Goal: Information Seeking & Learning: Learn about a topic

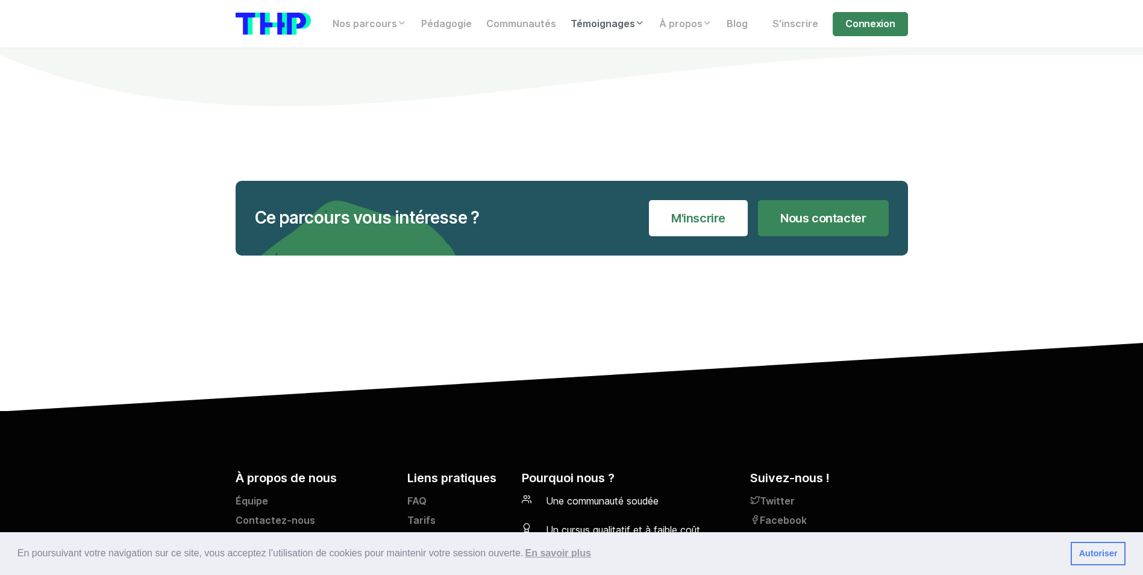
scroll to position [13828, 0]
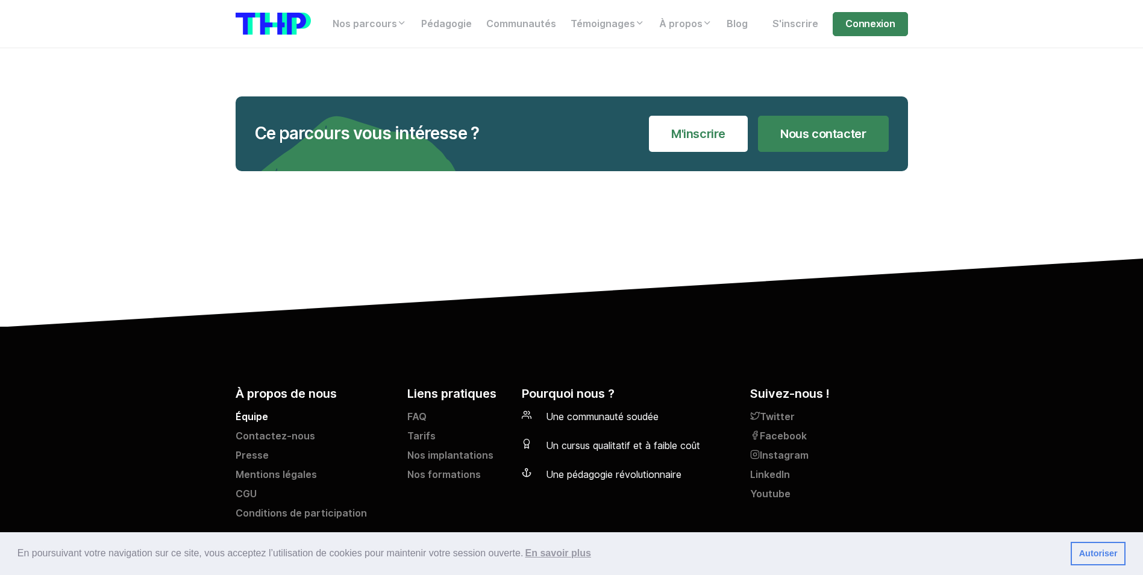
click at [258, 410] on link "Équipe" at bounding box center [314, 419] width 157 height 19
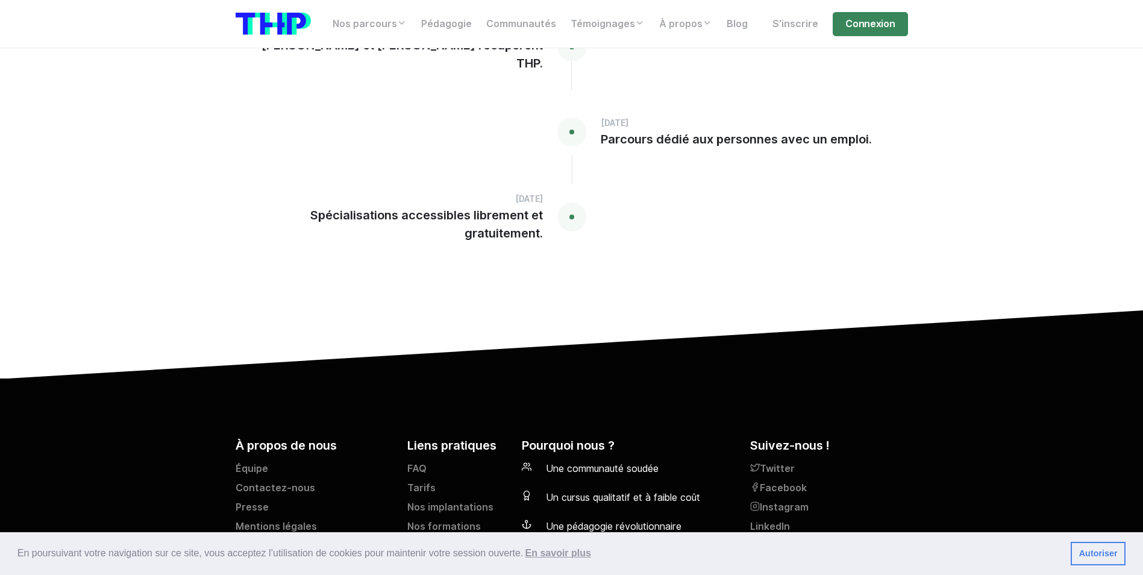
scroll to position [2954, 0]
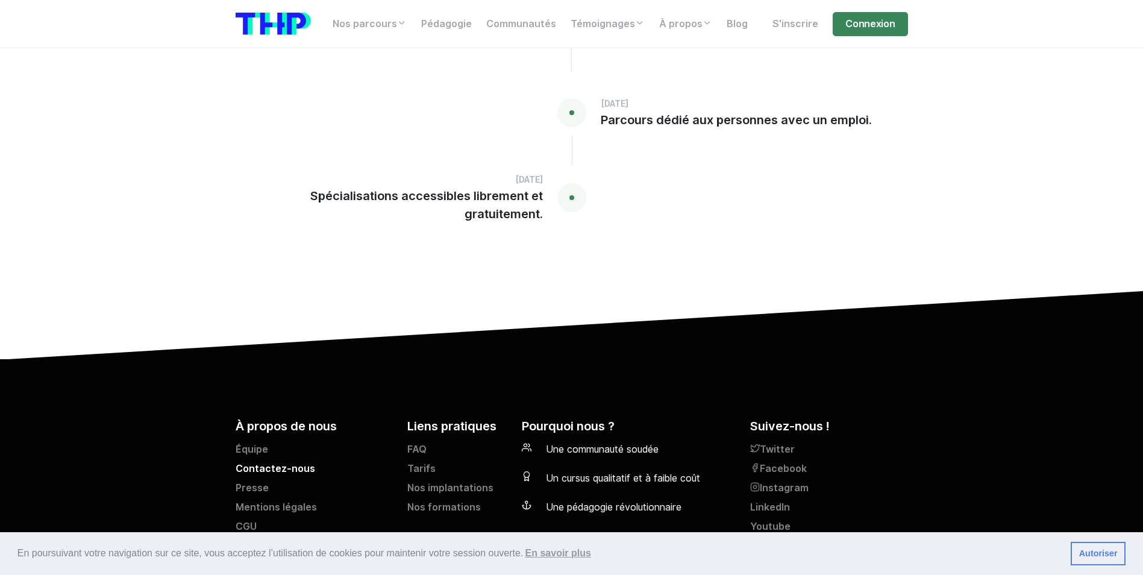
click at [257, 462] on link "Contactez-nous" at bounding box center [314, 471] width 157 height 19
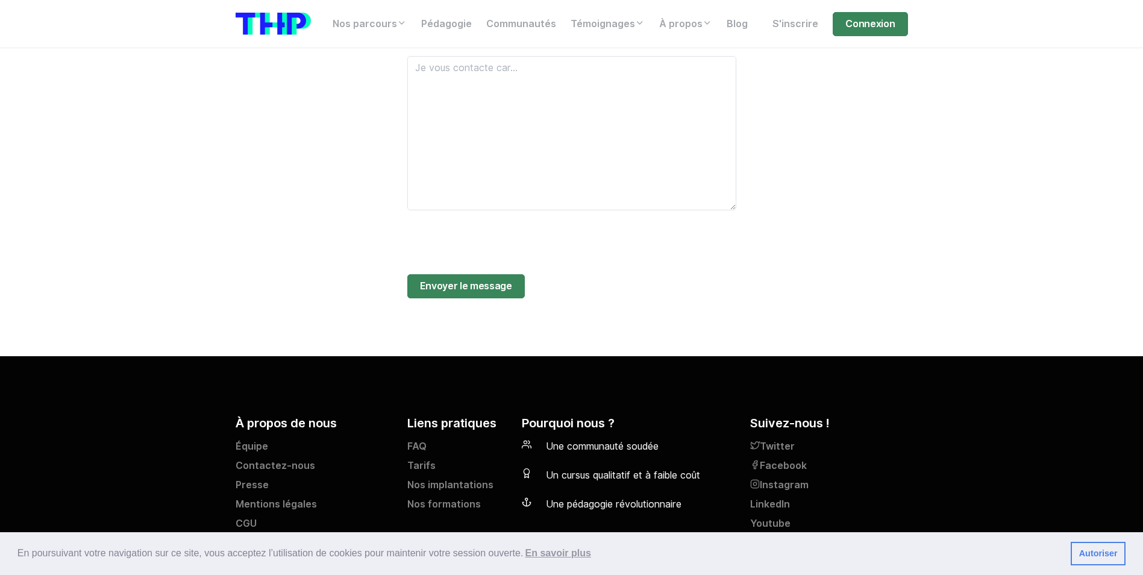
scroll to position [769, 0]
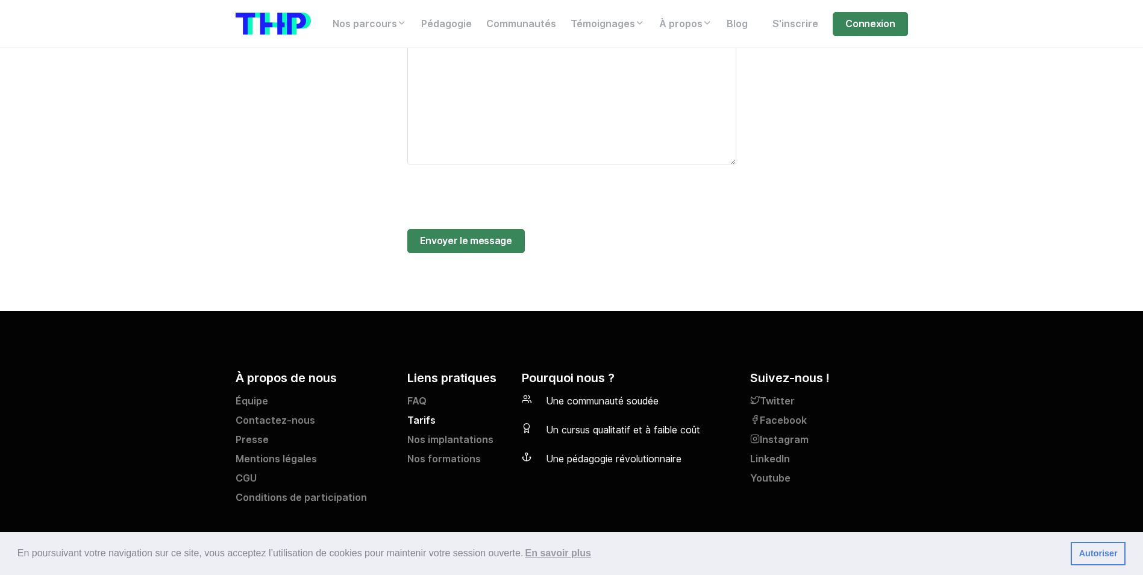
click at [414, 414] on link "Tarifs" at bounding box center [457, 423] width 100 height 19
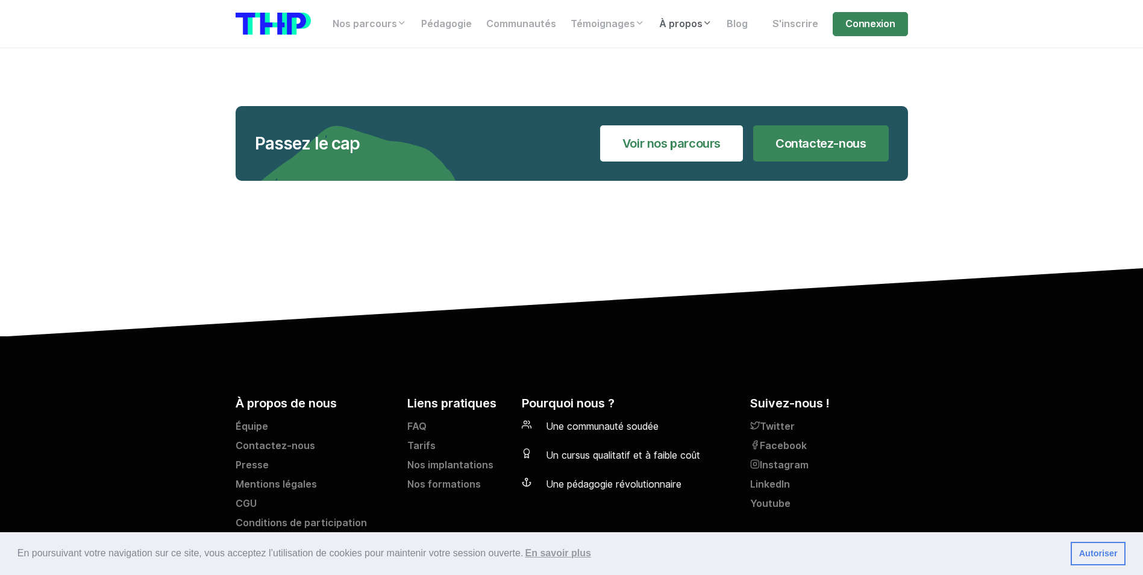
scroll to position [2511, 0]
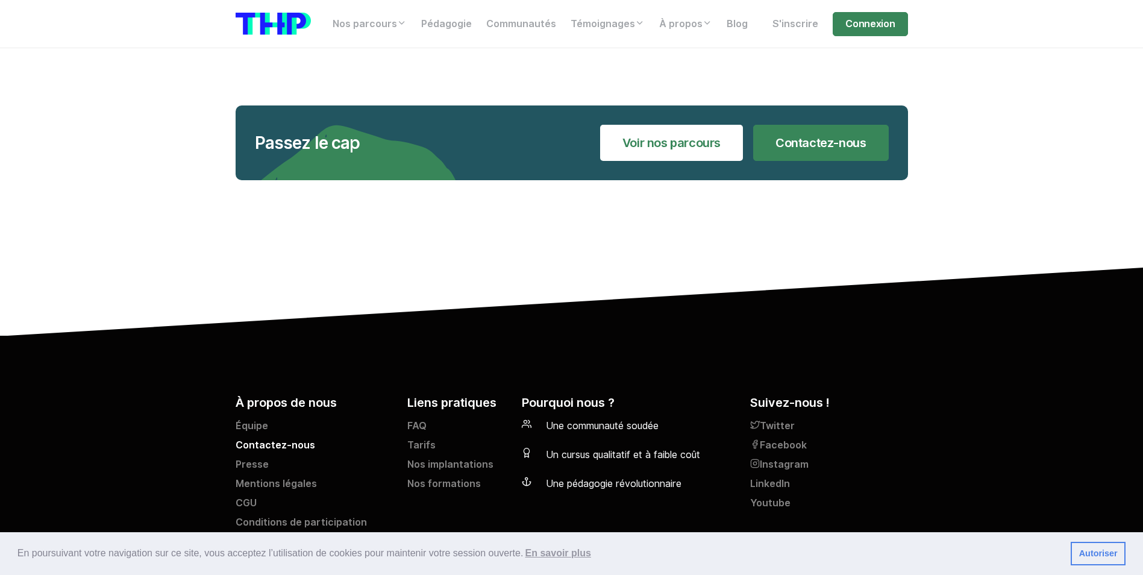
click at [261, 438] on link "Contactez-nous" at bounding box center [314, 447] width 157 height 19
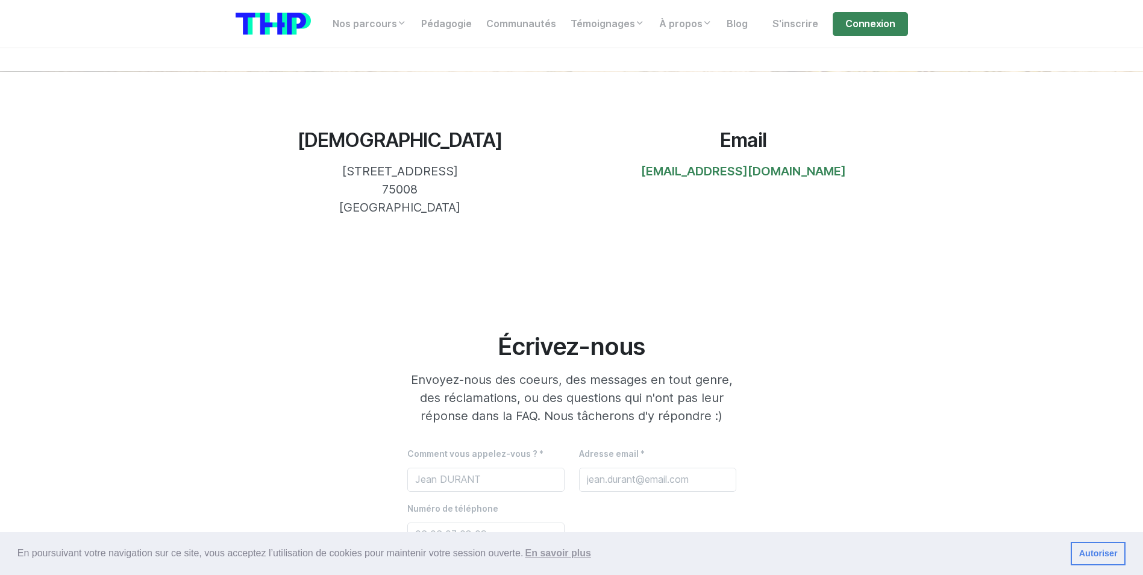
scroll to position [181, 0]
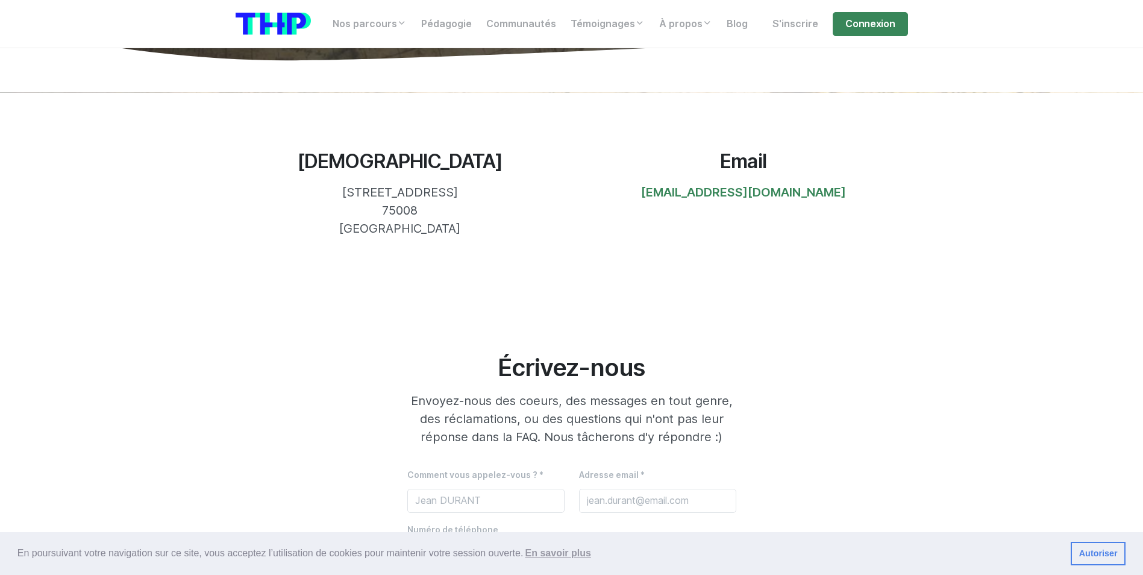
drag, startPoint x: 643, startPoint y: 188, endPoint x: 862, endPoint y: 212, distance: 220.1
click at [862, 212] on div "Email bonjour@thehackingproject.org" at bounding box center [744, 193] width 344 height 87
copy link "bonjour@thehackingproject.org"
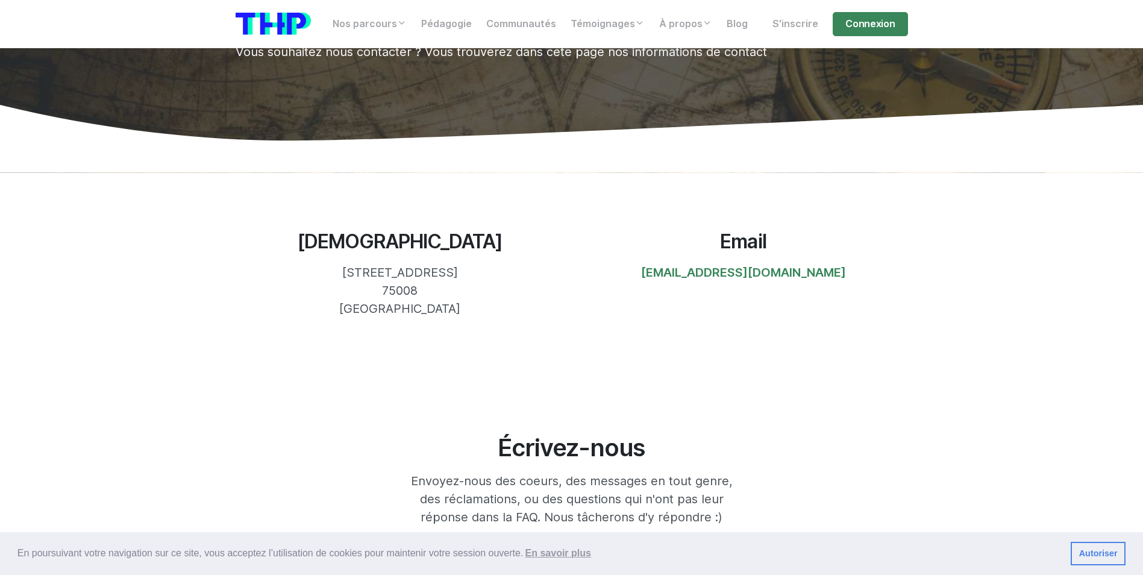
scroll to position [0, 0]
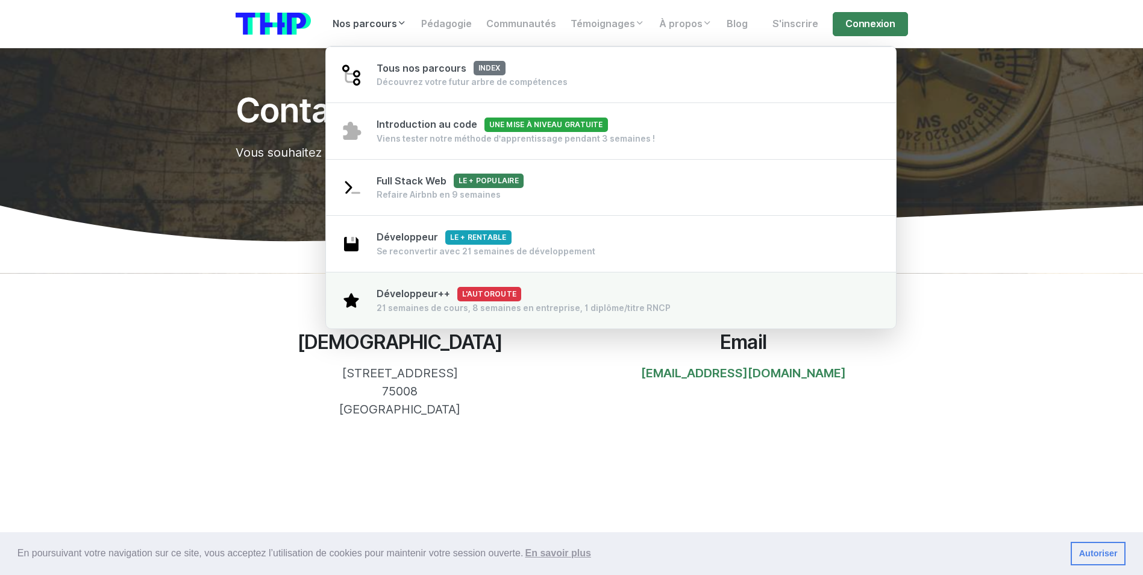
click at [420, 284] on link "Développeur++ L'autoroute 21 semaines de cours, 8 semaines en entreprise, 1 dip…" at bounding box center [611, 300] width 571 height 57
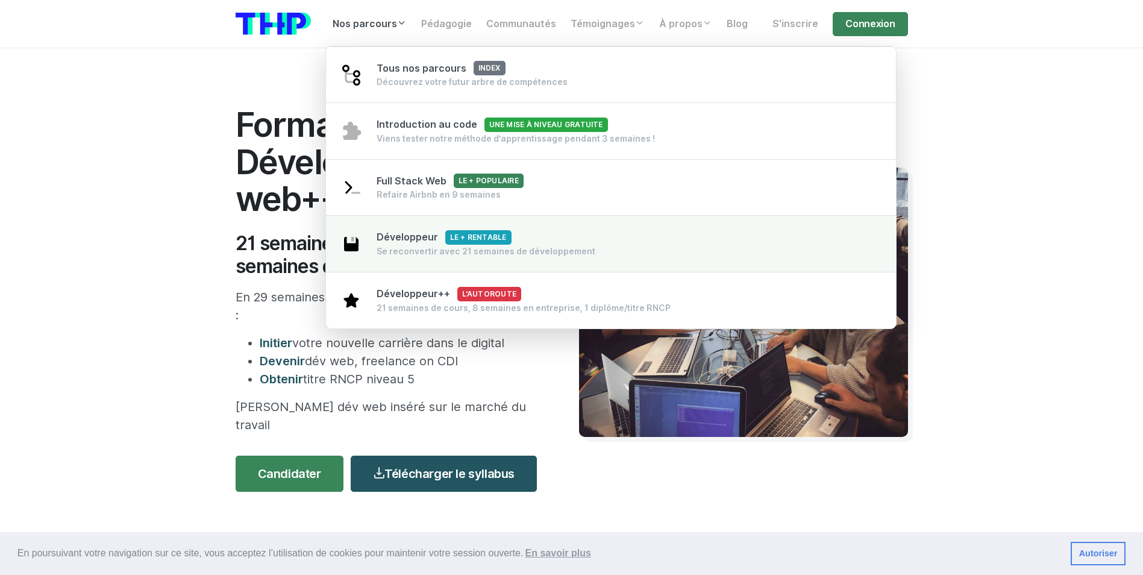
click at [401, 234] on span "Développeur Le + rentable" at bounding box center [444, 236] width 135 height 11
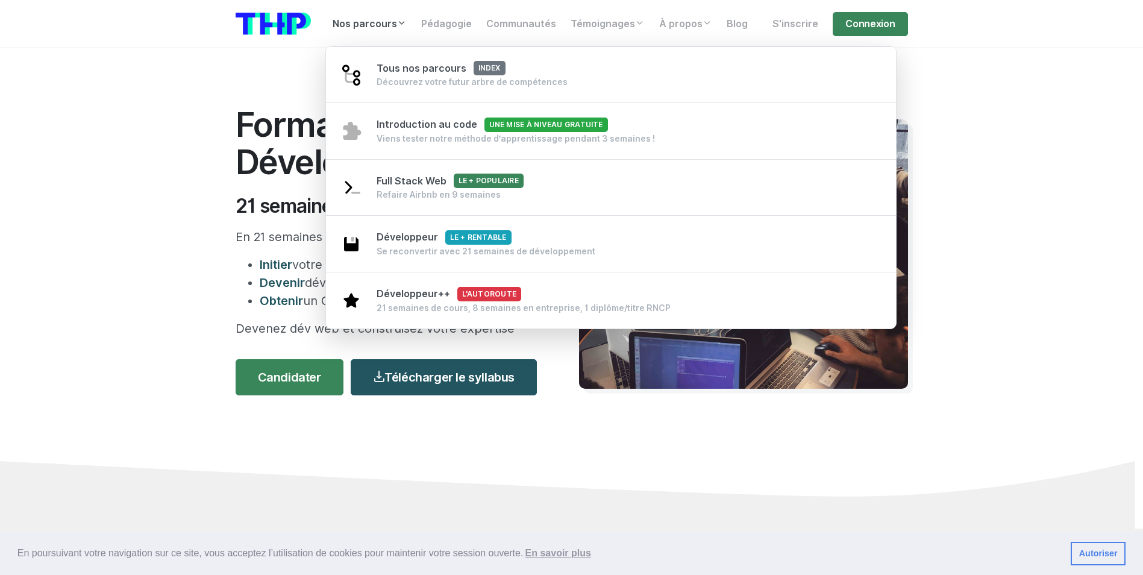
click at [380, 27] on link "Nos parcours" at bounding box center [370, 24] width 89 height 24
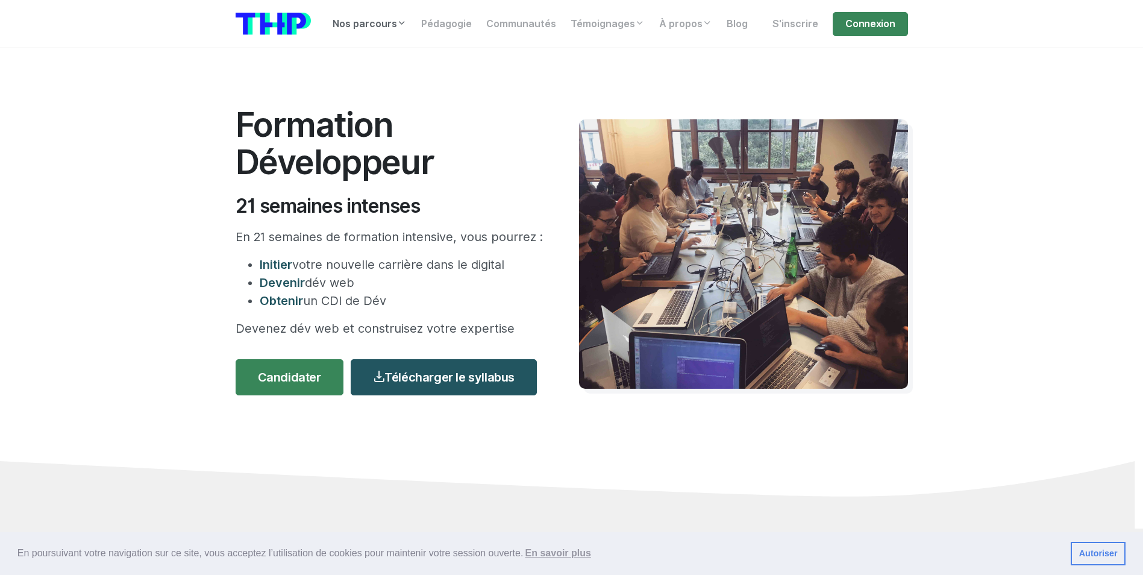
click at [380, 27] on link "Nos parcours" at bounding box center [370, 24] width 89 height 24
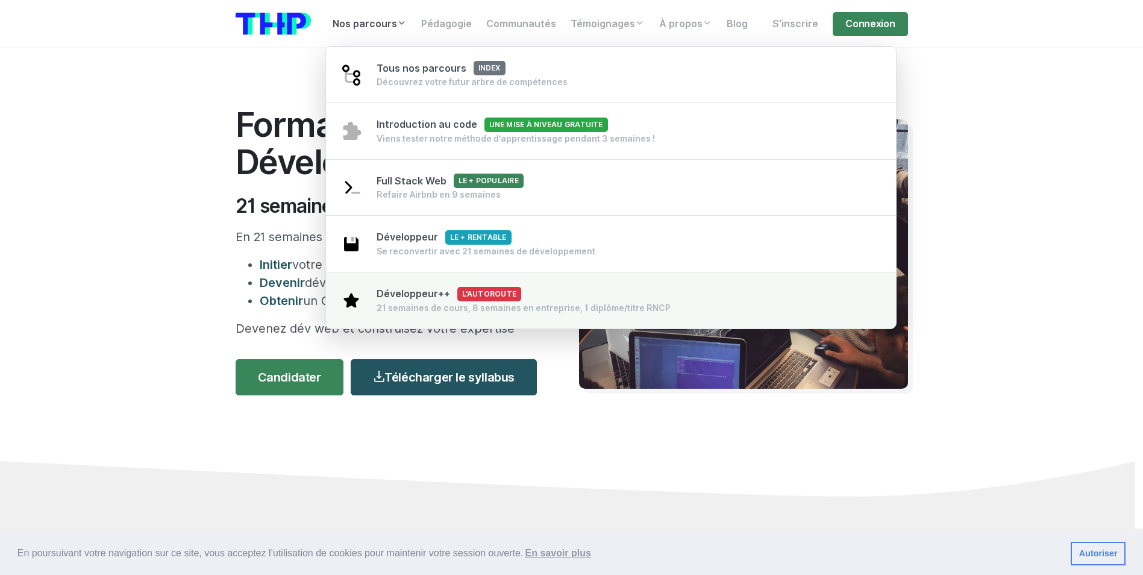
click at [418, 311] on div "21 semaines de cours, 8 semaines en entreprise, 1 diplôme/titre RNCP" at bounding box center [524, 308] width 294 height 12
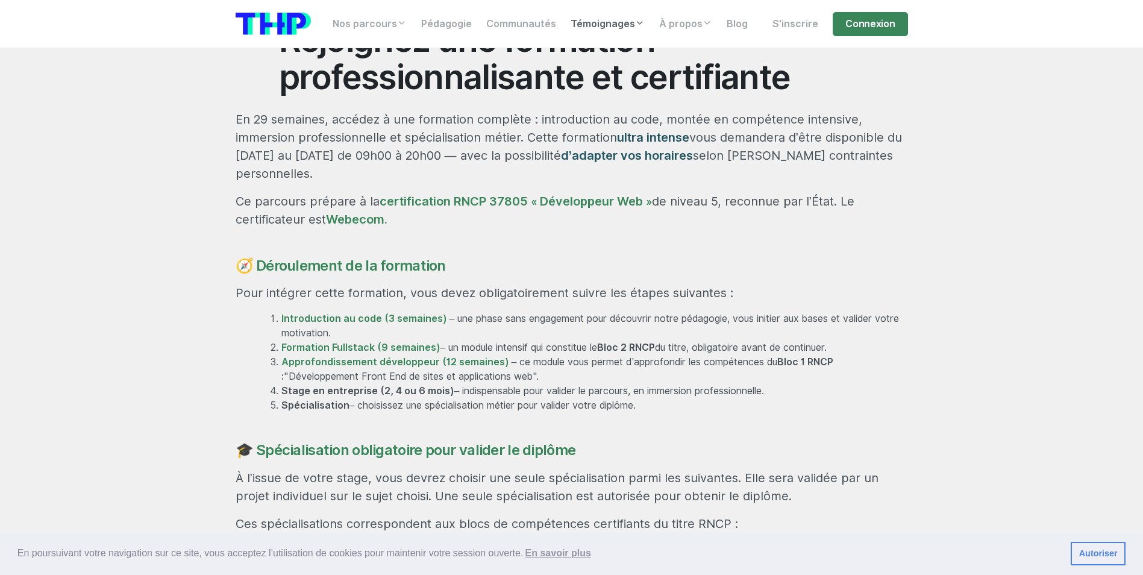
scroll to position [603, 0]
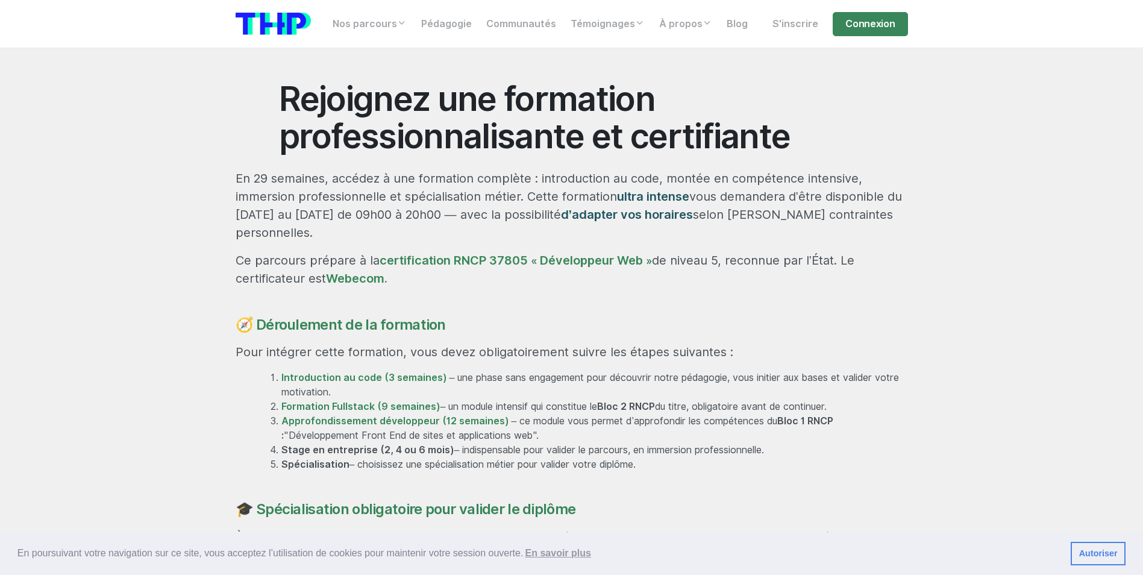
drag, startPoint x: 657, startPoint y: 225, endPoint x: 378, endPoint y: 224, distance: 279.1
click at [378, 251] on p "Ce parcours prépare à la certification RNCP 37805 « Développeur Web » de niveau…" at bounding box center [572, 269] width 673 height 36
copy link "certification RNCP 37805 « Développeur Web »"
